Goal: Task Accomplishment & Management: Manage account settings

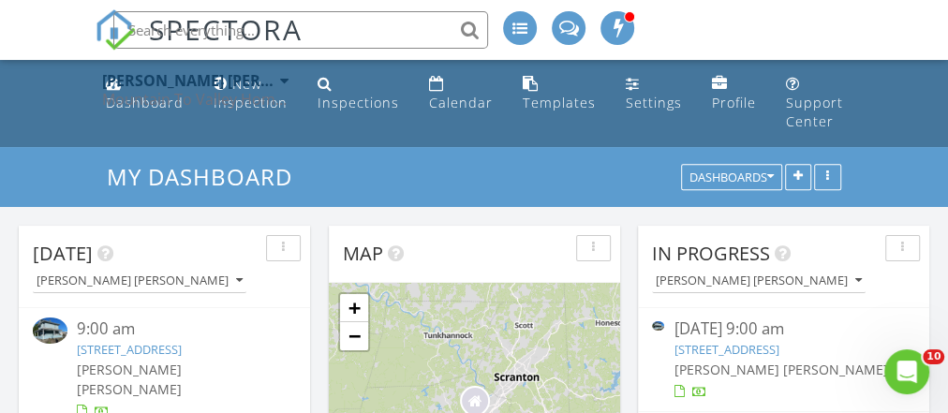
click at [50, 325] on img at bounding box center [50, 330] width 35 height 25
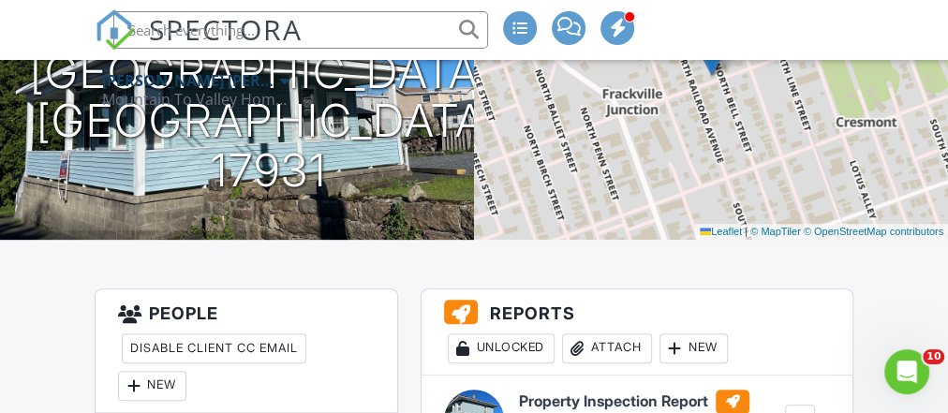
scroll to position [412, 0]
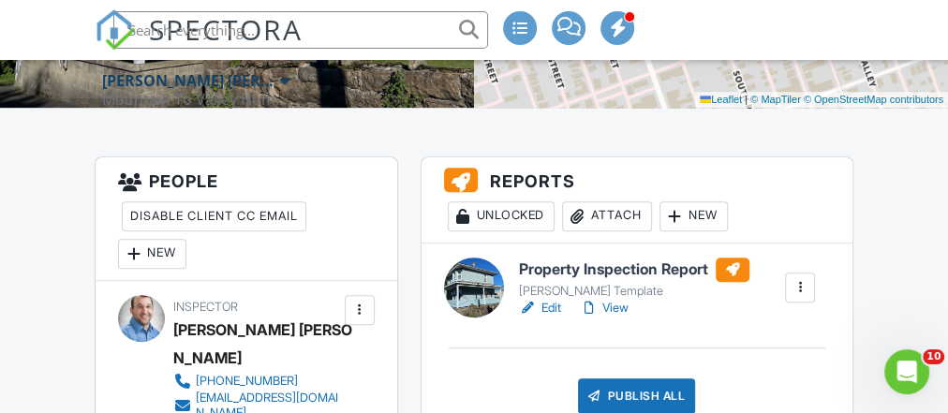
click at [612, 318] on link "View" at bounding box center [604, 308] width 49 height 19
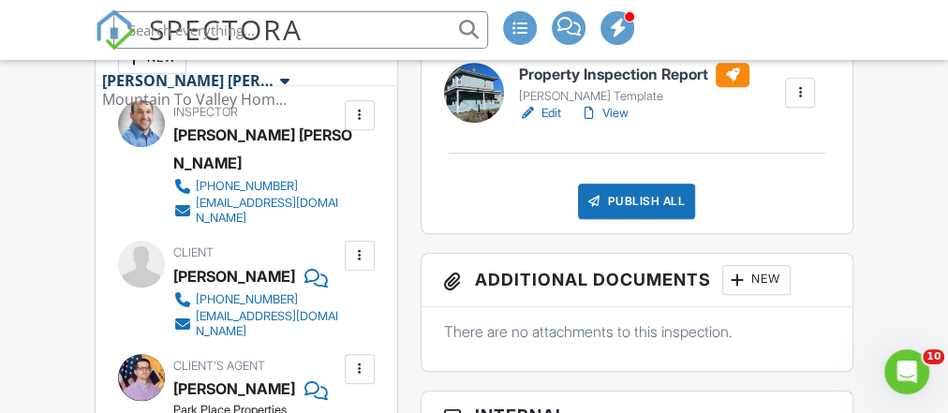
scroll to position [605, 0]
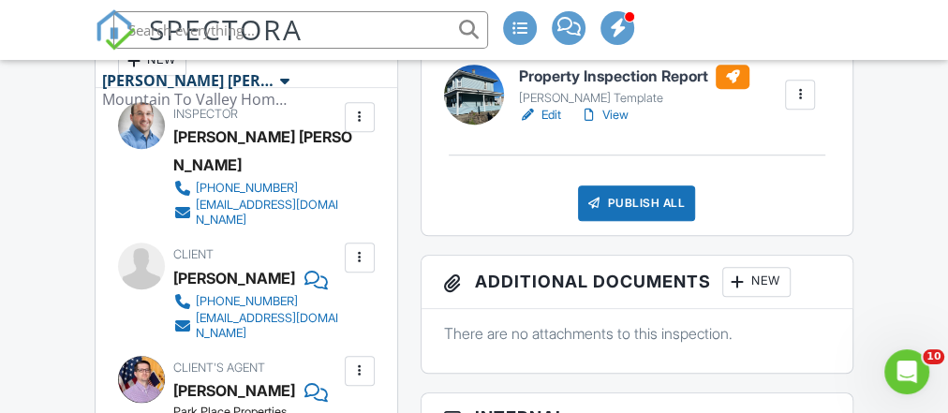
click at [617, 125] on link "View" at bounding box center [604, 115] width 49 height 19
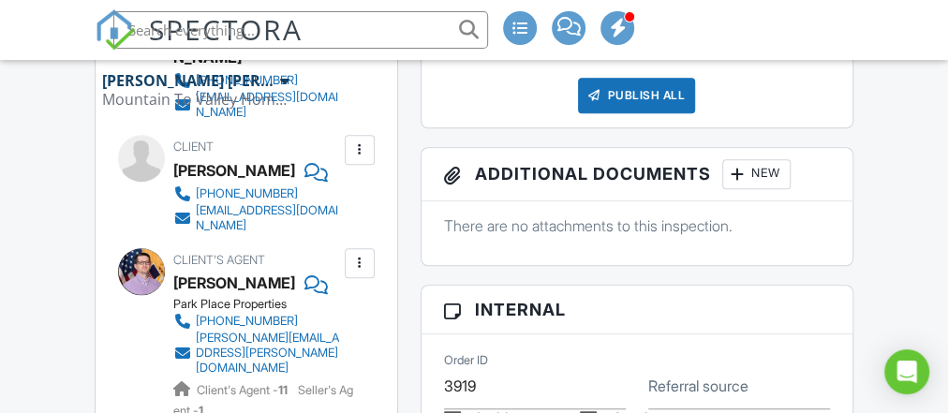
click at [757, 189] on div "New" at bounding box center [757, 174] width 68 height 30
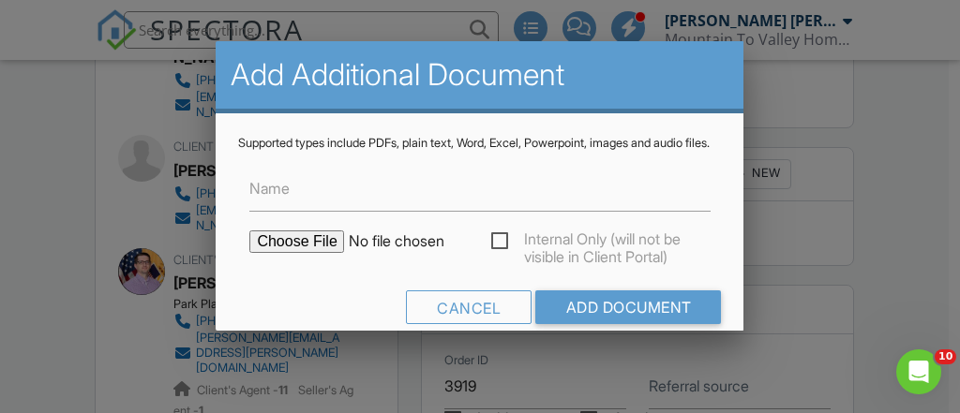
click at [308, 253] on input "file" at bounding box center [408, 242] width 319 height 22
type input "C:\fakepath\119 E. Spring St Pest Report.pdf"
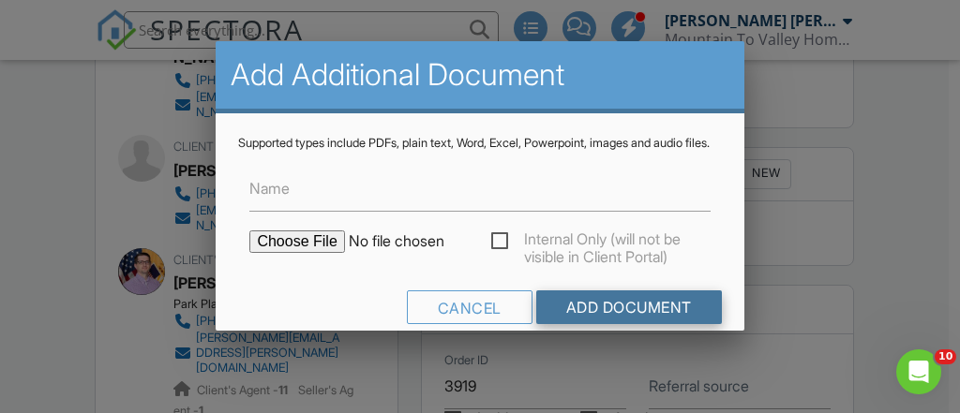
click at [558, 316] on input "Add Document" at bounding box center [629, 308] width 186 height 34
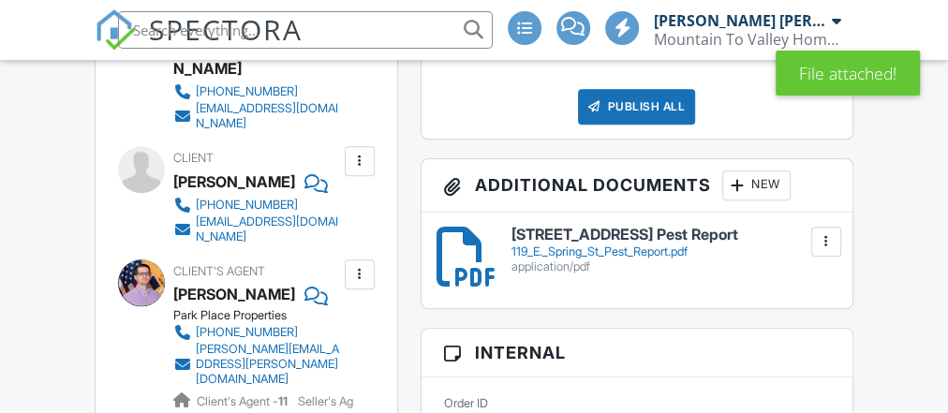
scroll to position [704, 0]
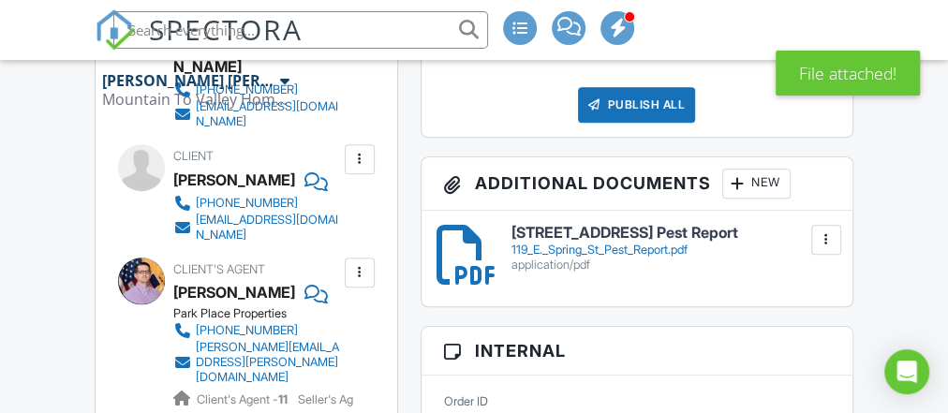
click at [557, 258] on div "119_E._Spring_St_Pest_Report.pdf" at bounding box center [671, 250] width 319 height 15
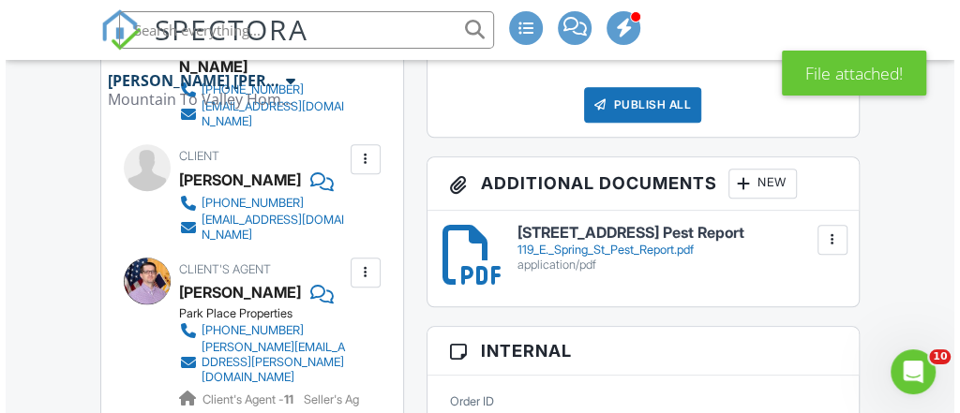
scroll to position [0, 0]
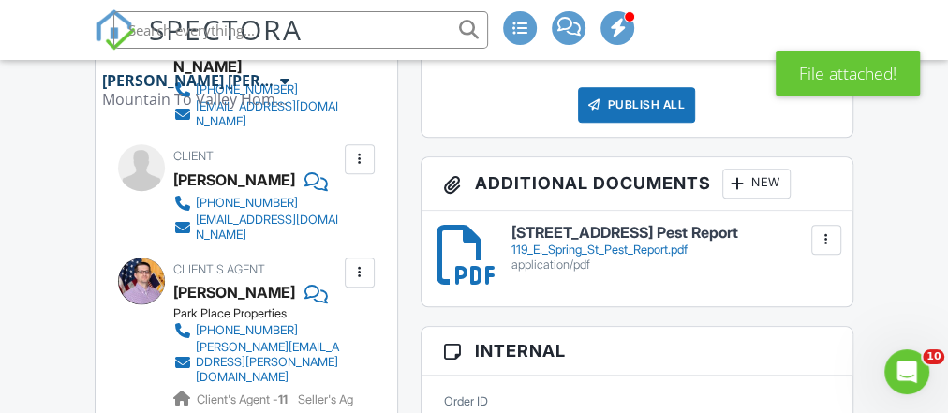
click at [658, 116] on div "Publish All" at bounding box center [636, 105] width 117 height 36
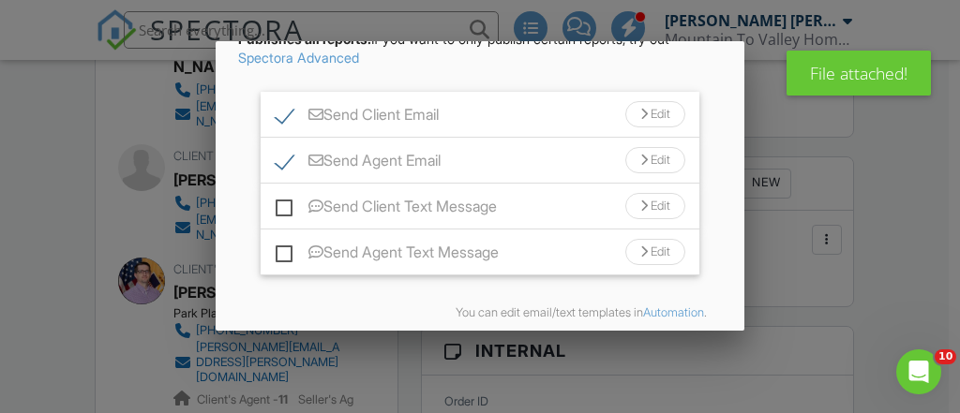
scroll to position [187, 0]
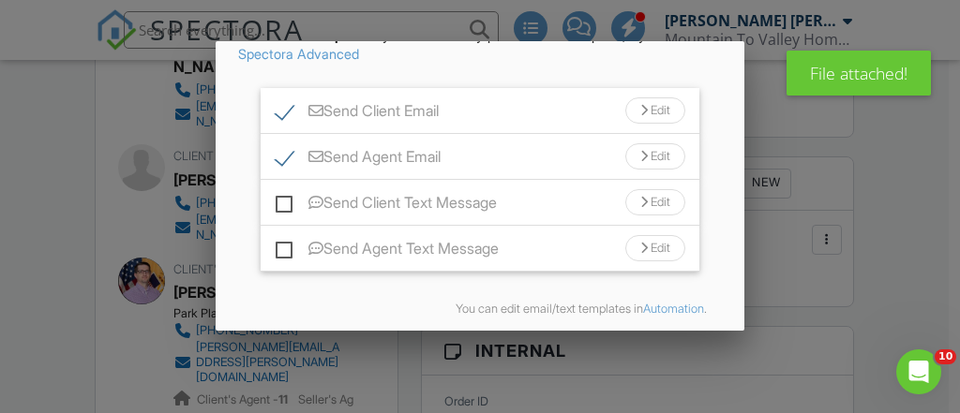
click at [288, 217] on label "Send Client Text Message" at bounding box center [386, 205] width 221 height 23
click at [288, 200] on input "Send Client Text Message" at bounding box center [282, 193] width 12 height 12
checkbox input "true"
click at [274, 272] on div "Send Agent Text Message Edit" at bounding box center [480, 249] width 438 height 46
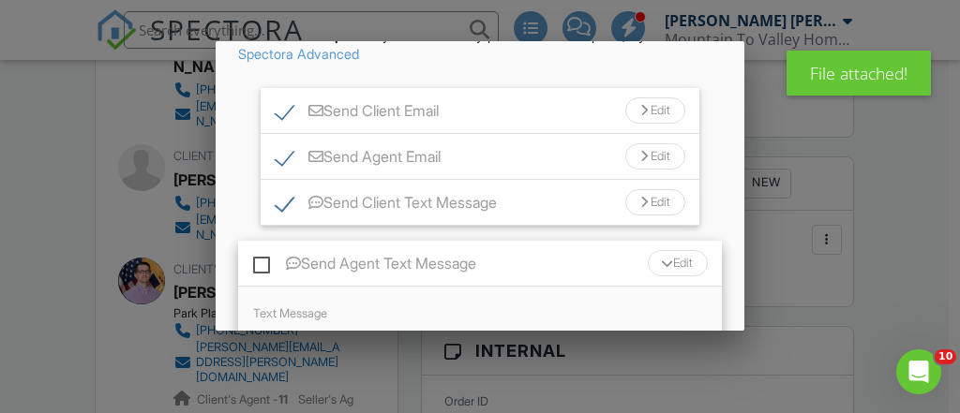
click at [275, 276] on label "Send Agent Text Message" at bounding box center [364, 266] width 223 height 23
click at [265, 261] on input "Send Agent Text Message" at bounding box center [259, 254] width 12 height 12
checkbox input "true"
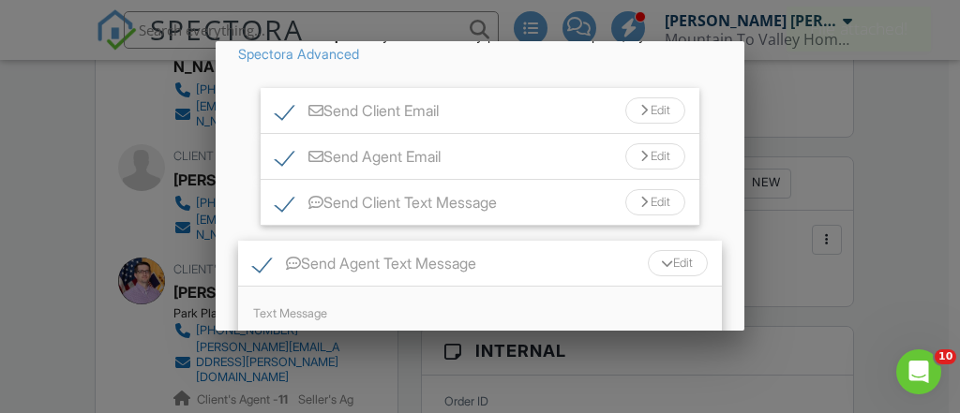
scroll to position [466, 0]
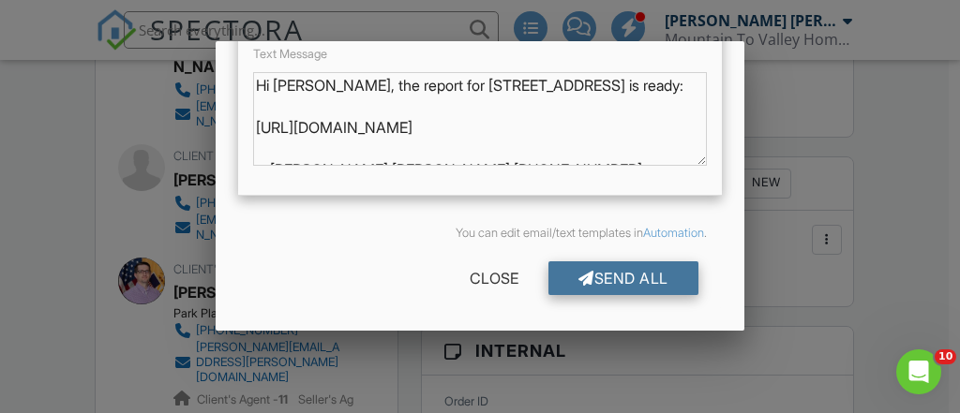
click at [585, 283] on div "Send All" at bounding box center [623, 278] width 150 height 34
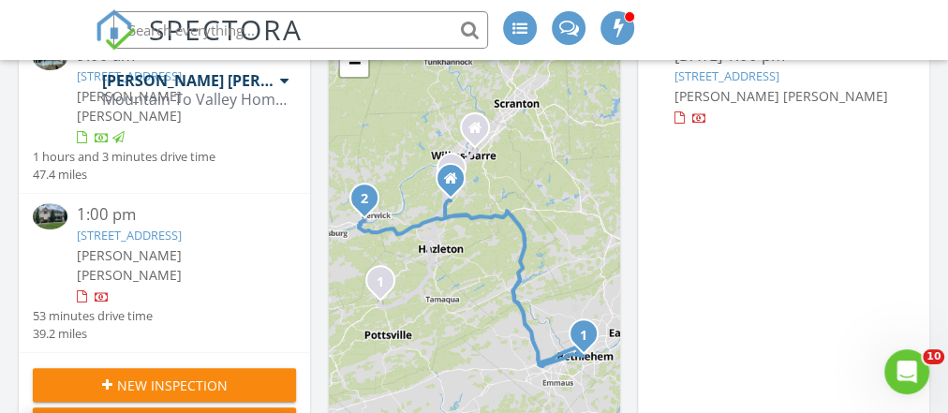
scroll to position [274, 0]
click at [59, 207] on img at bounding box center [50, 215] width 35 height 25
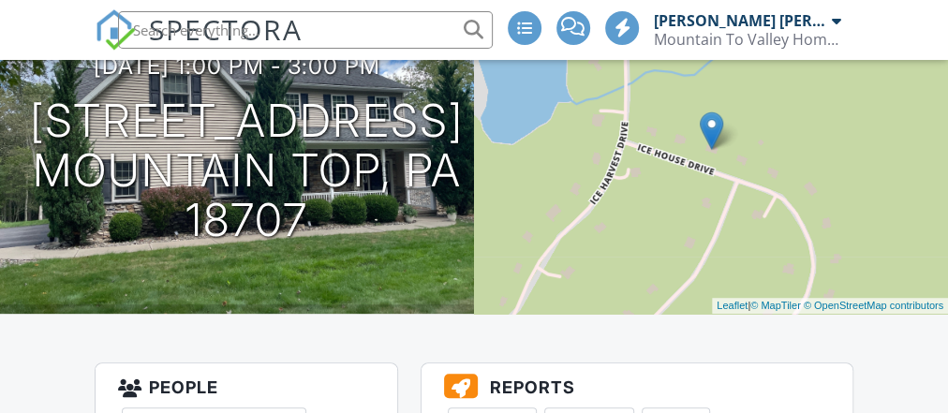
scroll to position [454, 0]
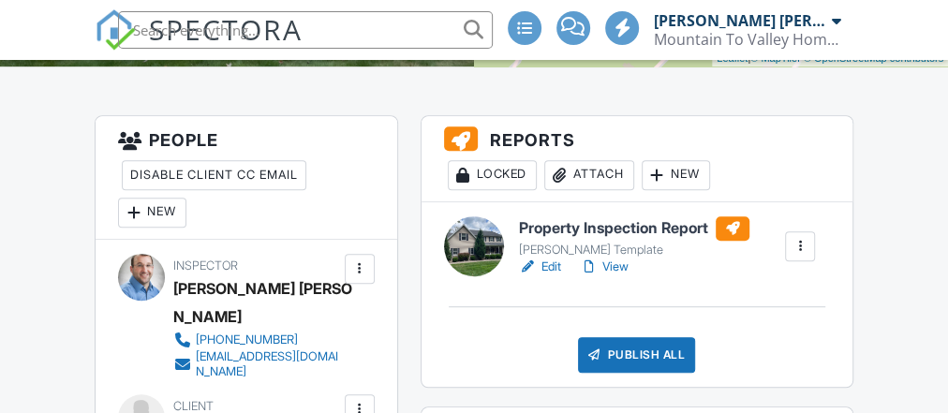
click at [629, 276] on link "View" at bounding box center [604, 267] width 49 height 19
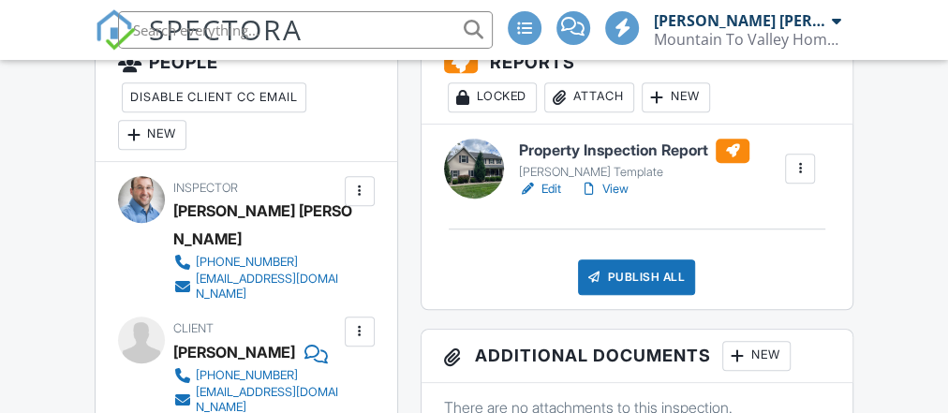
scroll to position [672, 0]
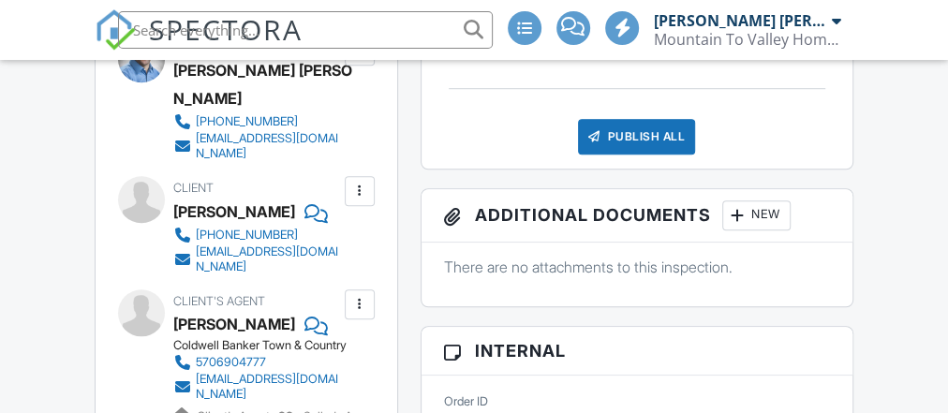
click at [747, 225] on div at bounding box center [738, 215] width 19 height 19
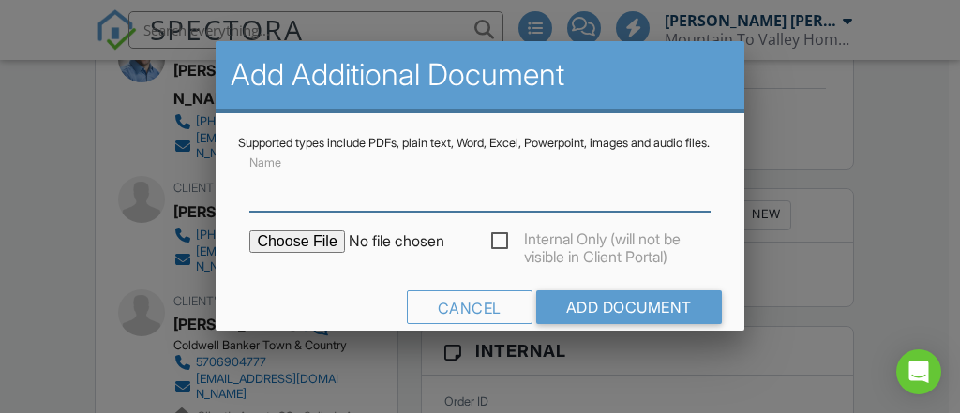
scroll to position [43, 0]
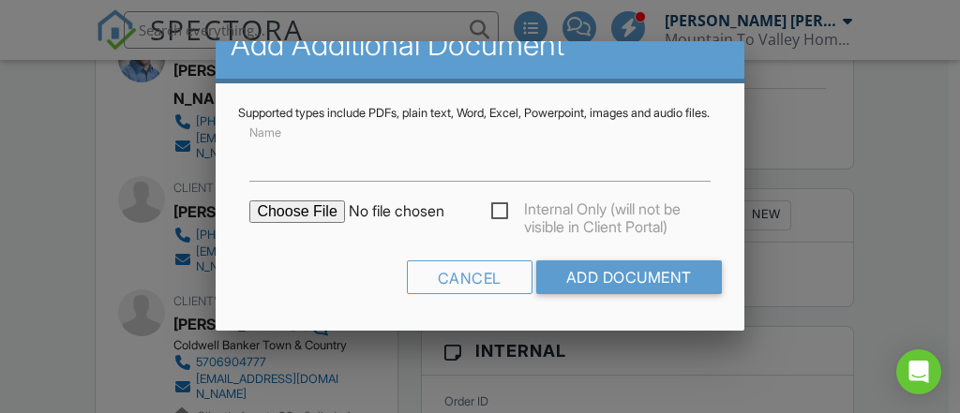
click at [290, 209] on input "file" at bounding box center [408, 212] width 319 height 22
type input "C:\fakepath\703 Ice House Dr Pest_Report.pdf"
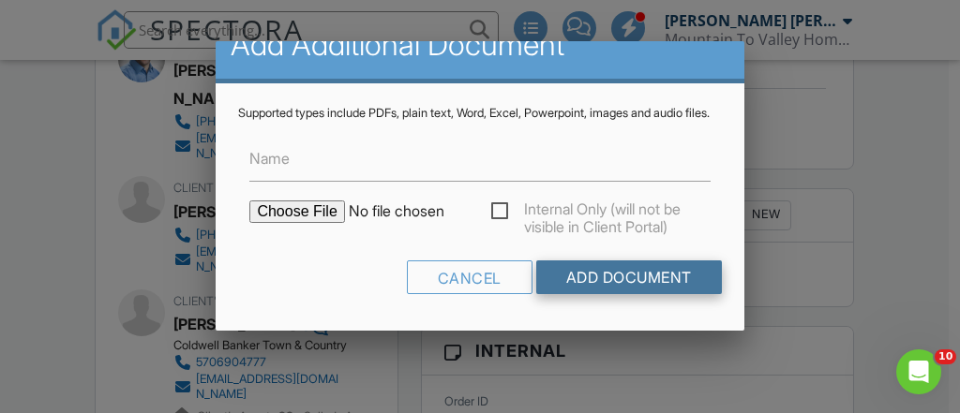
click at [579, 272] on input "Add Document" at bounding box center [629, 278] width 186 height 34
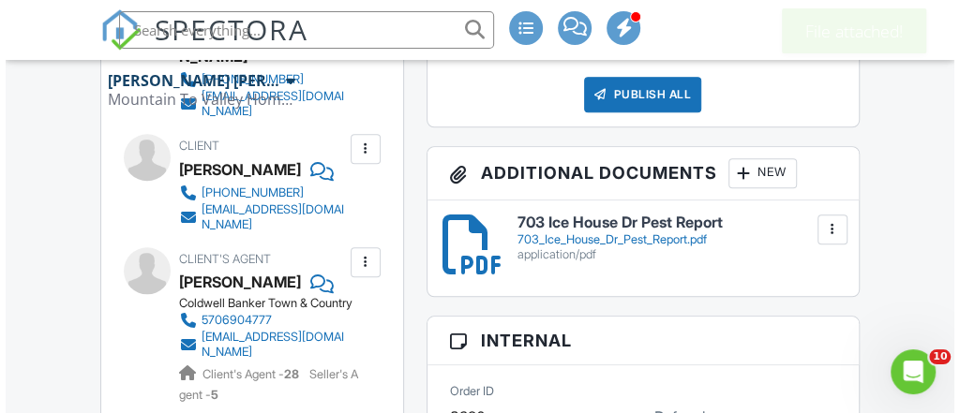
scroll to position [719, 0]
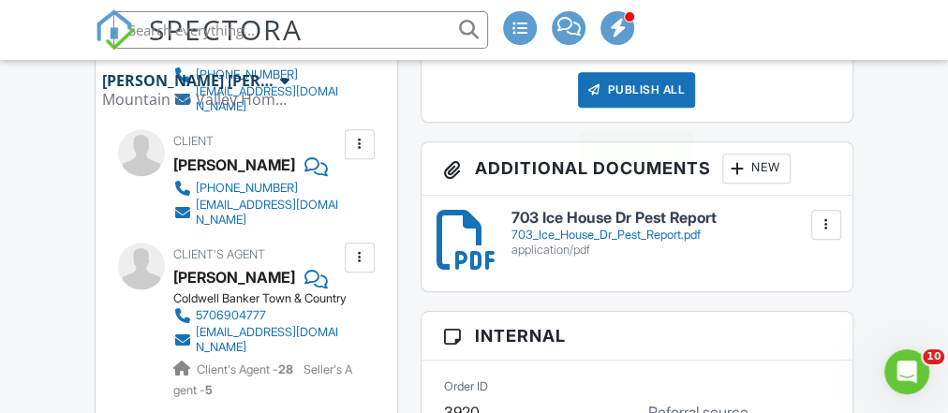
click at [634, 108] on div "Publish All" at bounding box center [636, 90] width 117 height 36
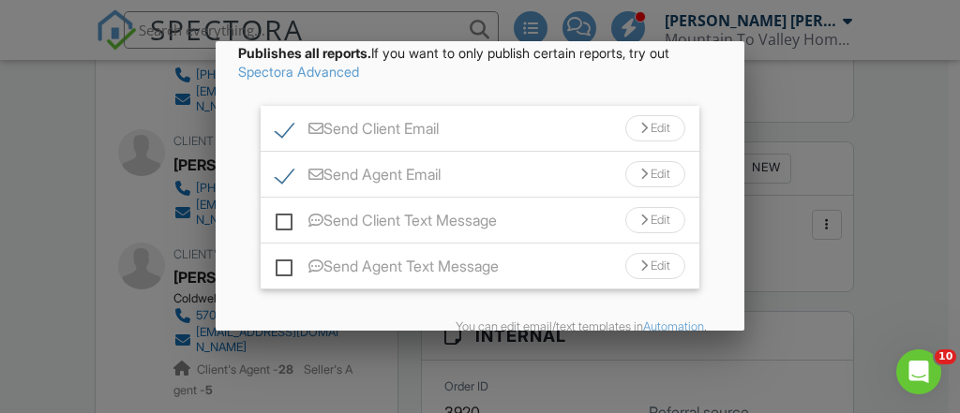
scroll to position [173, 0]
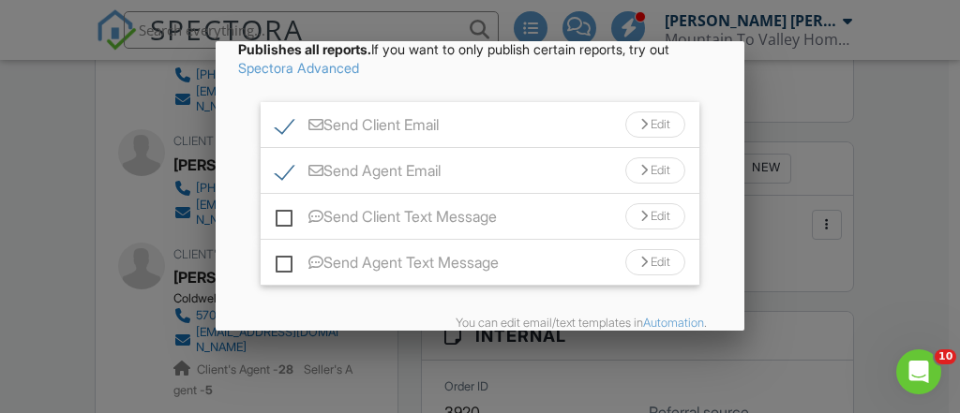
click at [283, 231] on label "Send Client Text Message" at bounding box center [386, 219] width 221 height 23
click at [283, 214] on input "Send Client Text Message" at bounding box center [282, 208] width 12 height 12
checkbox input "true"
click at [284, 277] on label "Send Agent Text Message" at bounding box center [387, 265] width 223 height 23
click at [284, 260] on input "Send Agent Text Message" at bounding box center [282, 253] width 12 height 12
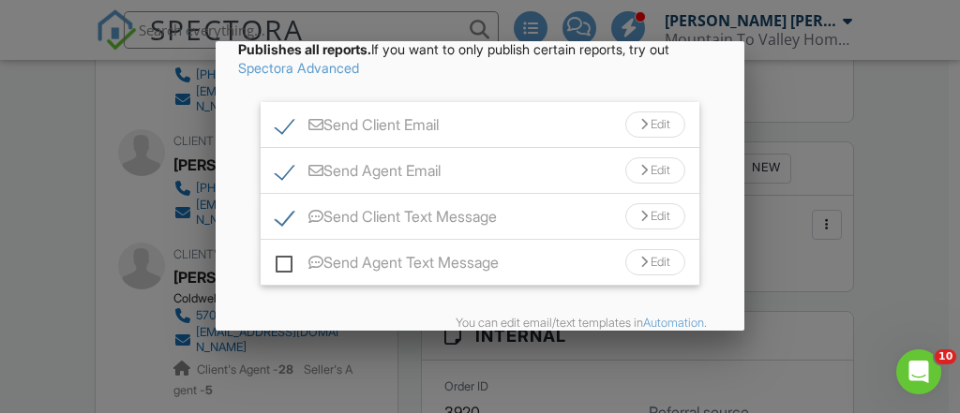
checkbox input "true"
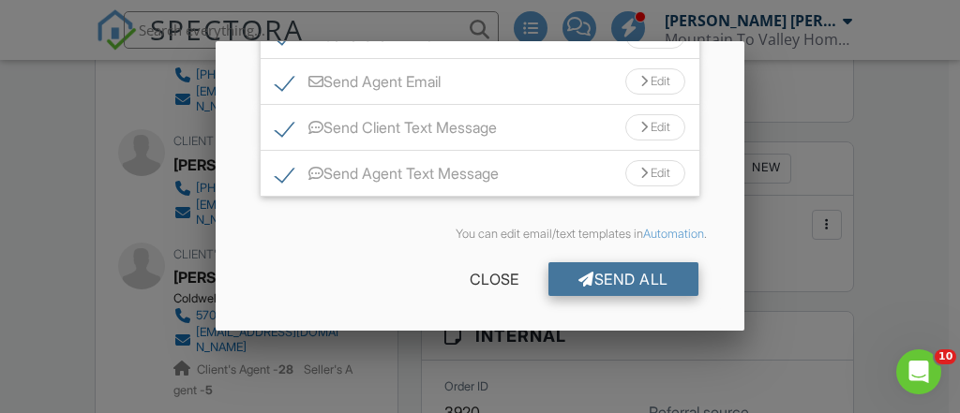
click at [578, 276] on div at bounding box center [586, 279] width 16 height 15
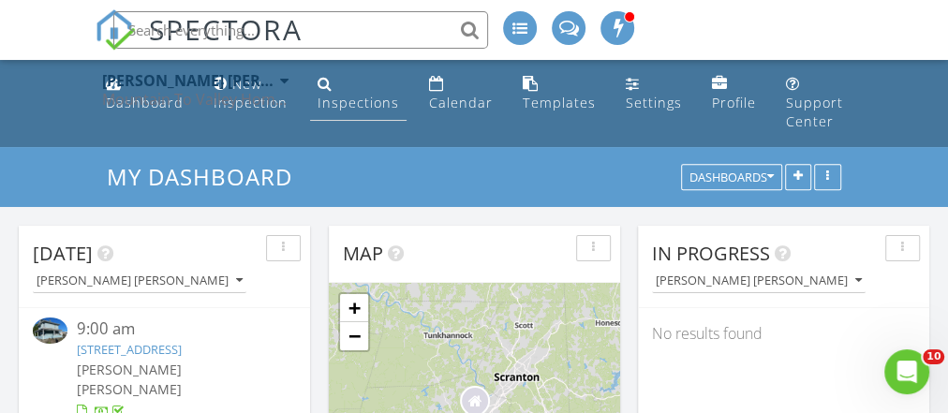
click at [342, 104] on div "Inspections" at bounding box center [359, 103] width 82 height 18
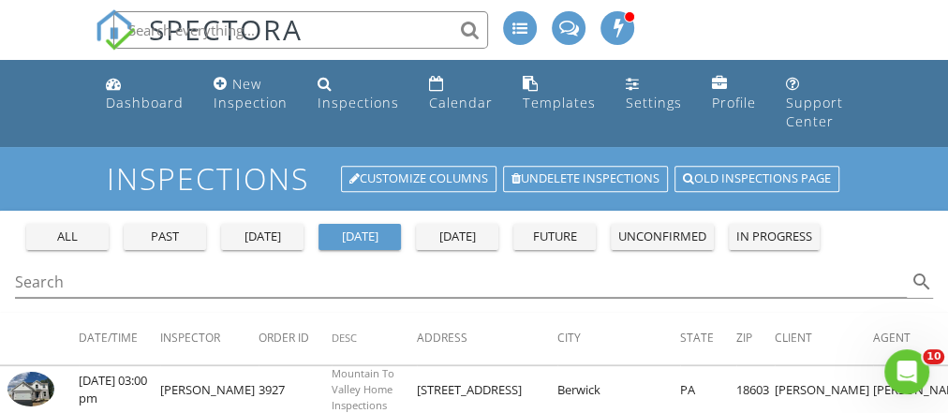
click at [538, 224] on button "future" at bounding box center [555, 237] width 82 height 26
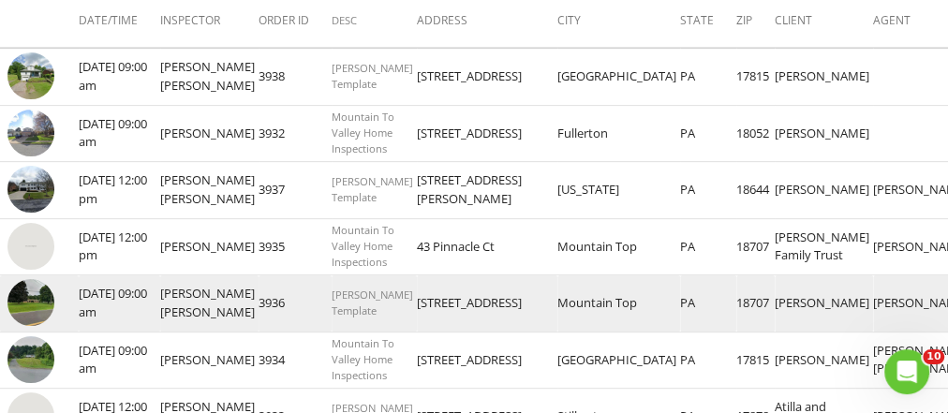
scroll to position [315, 0]
